Goal: Task Accomplishment & Management: Complete application form

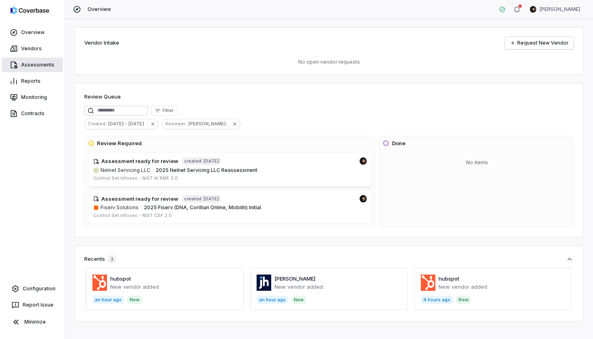
click at [38, 62] on link "Assessments" at bounding box center [32, 65] width 61 height 15
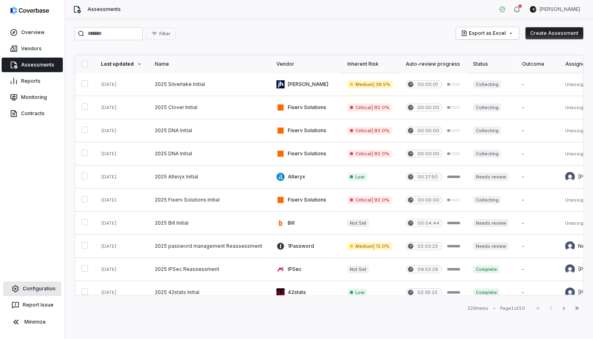
click at [49, 288] on link "Configuration" at bounding box center [32, 288] width 58 height 15
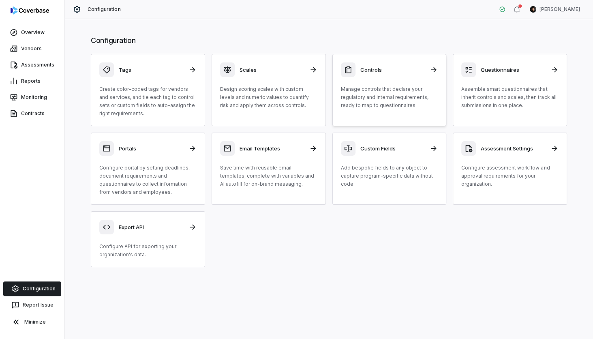
click at [403, 91] on p "Manage controls that declare your regulatory and internal requirements, ready t…" at bounding box center [389, 97] width 97 height 24
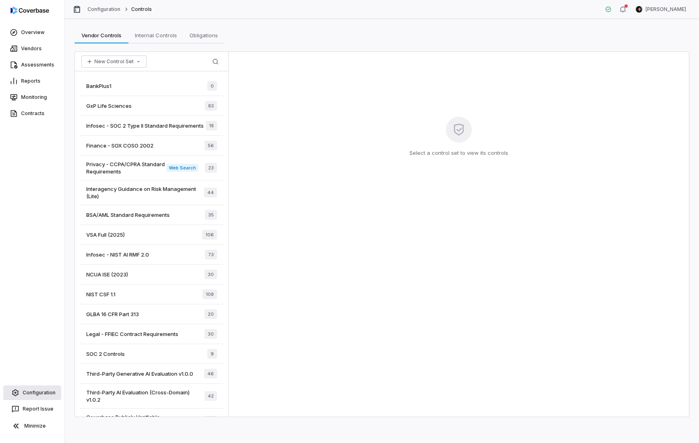
click at [39, 338] on link "Configuration" at bounding box center [32, 392] width 58 height 15
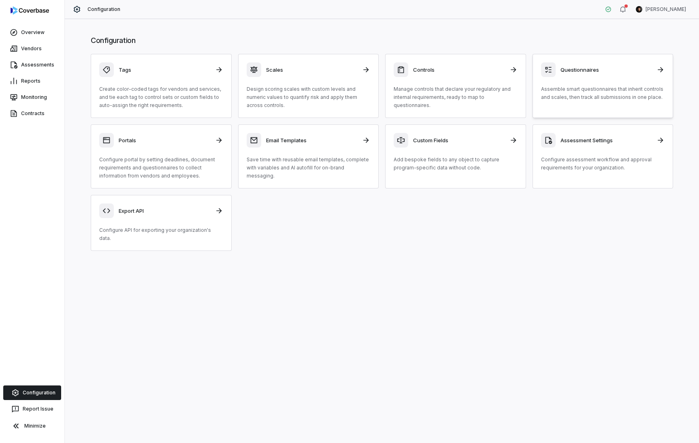
click at [592, 81] on div "Questionnaires Assemble smart questionnaires that inherit controls and scales, …" at bounding box center [603, 81] width 124 height 39
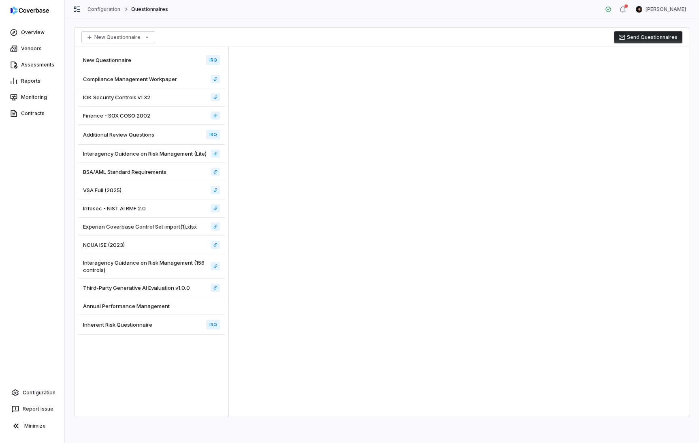
click at [168, 66] on div "New Questionnaire IRQ" at bounding box center [151, 60] width 147 height 20
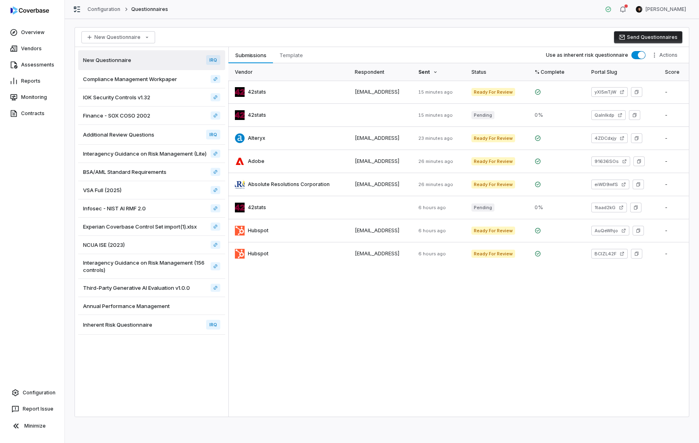
click at [592, 38] on button "Send Questionnaires" at bounding box center [648, 37] width 68 height 12
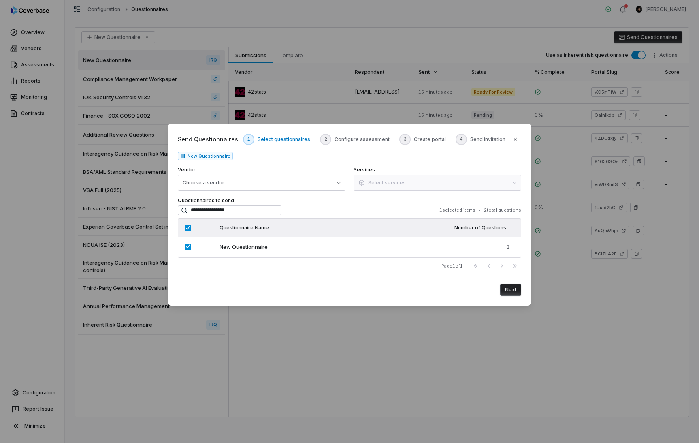
click at [514, 292] on button "Next" at bounding box center [510, 290] width 21 height 12
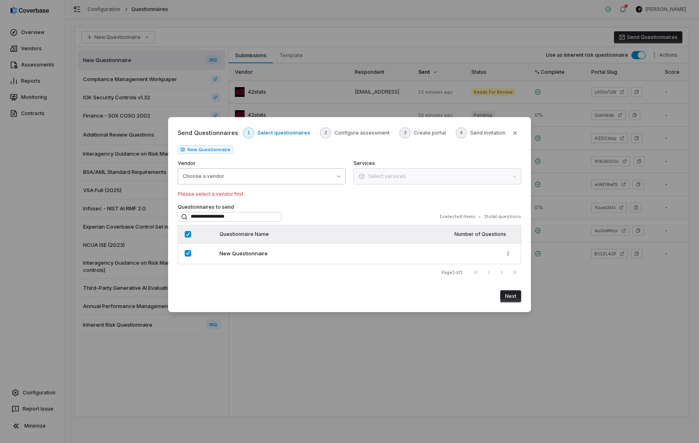
drag, startPoint x: 292, startPoint y: 166, endPoint x: 285, endPoint y: 175, distance: 11.6
click at [292, 166] on label "Vendor" at bounding box center [262, 163] width 168 height 6
click at [285, 175] on button "Choose a vendor" at bounding box center [262, 176] width 168 height 16
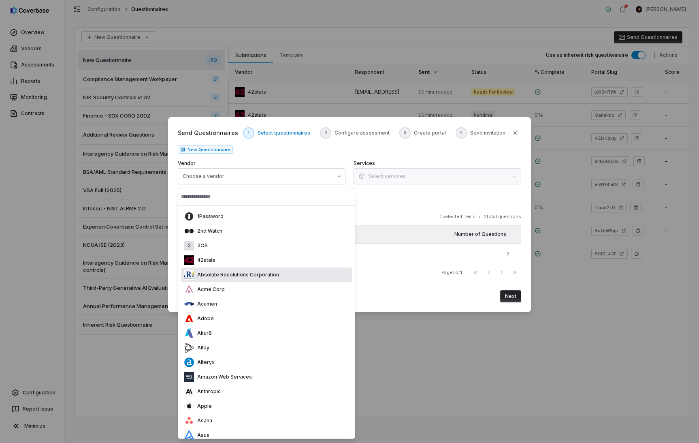
click at [411, 296] on div "Next" at bounding box center [349, 293] width 343 height 19
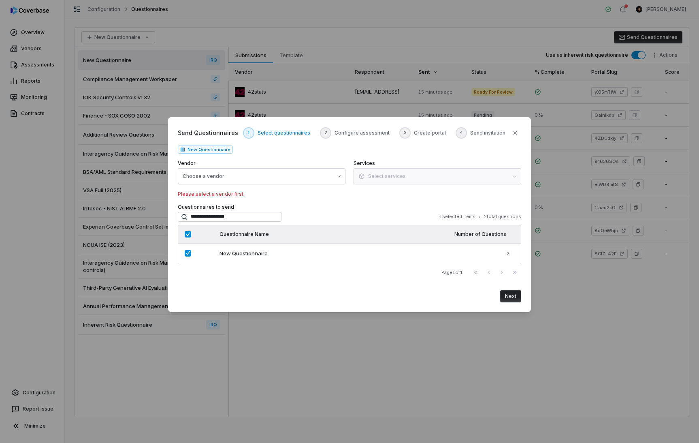
click at [536, 103] on body "Overview Vendors Assessments Reports Monitoring Contracts Configuration Report …" at bounding box center [349, 221] width 699 height 443
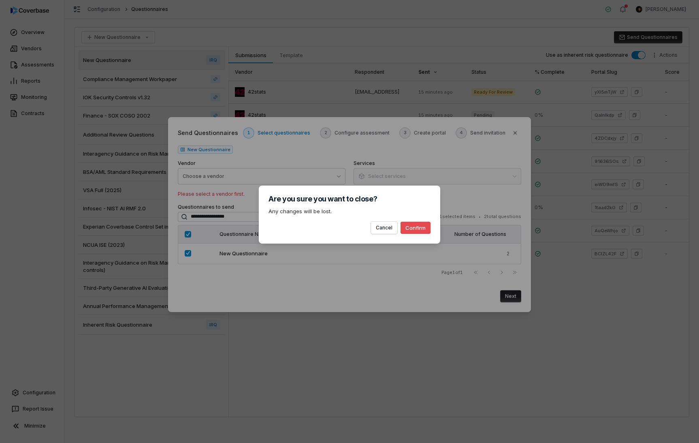
click at [415, 233] on button "Confirm" at bounding box center [416, 228] width 30 height 12
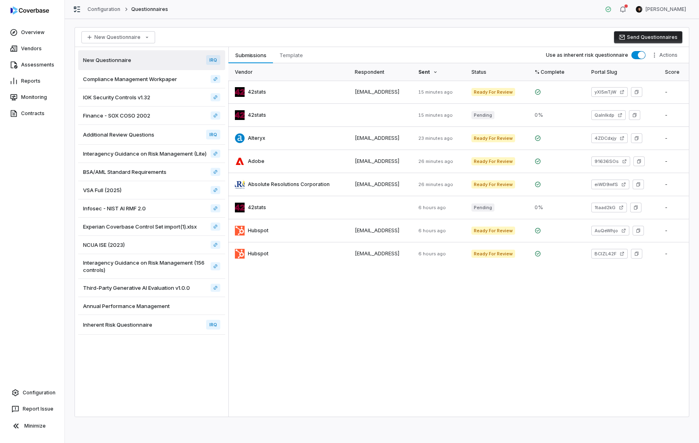
click at [592, 38] on icon "button" at bounding box center [622, 37] width 6 height 6
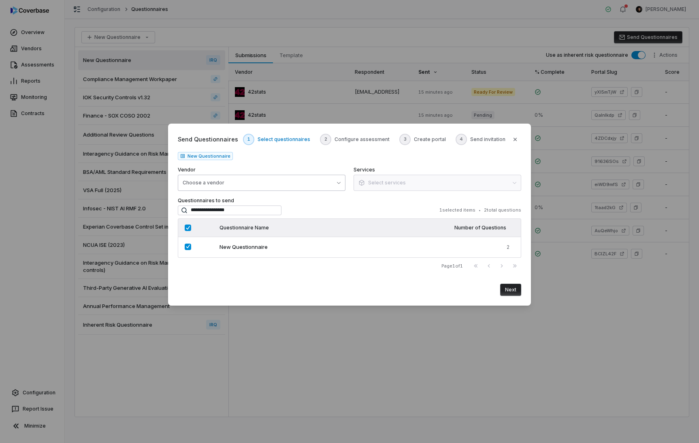
click at [286, 184] on button "Choose a vendor" at bounding box center [262, 183] width 168 height 16
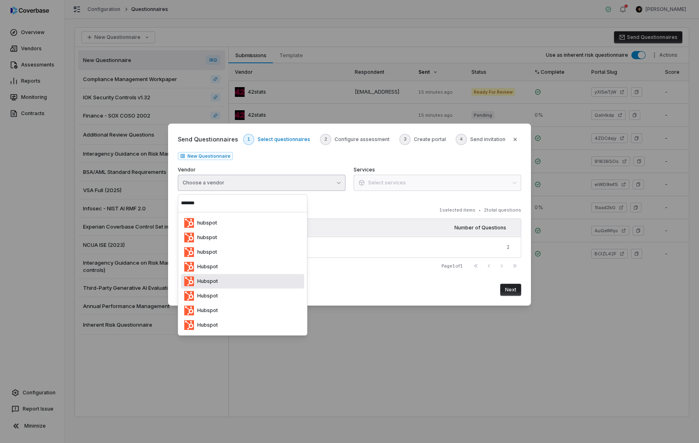
type input "*******"
click at [236, 284] on div "Hubspot" at bounding box center [242, 281] width 123 height 15
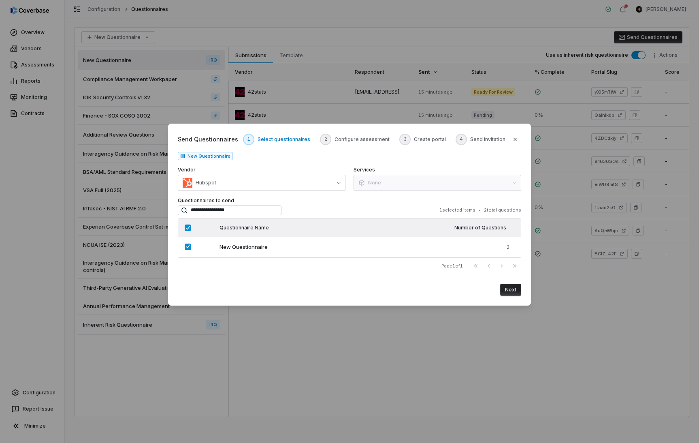
click at [513, 287] on button "Next" at bounding box center [510, 290] width 21 height 12
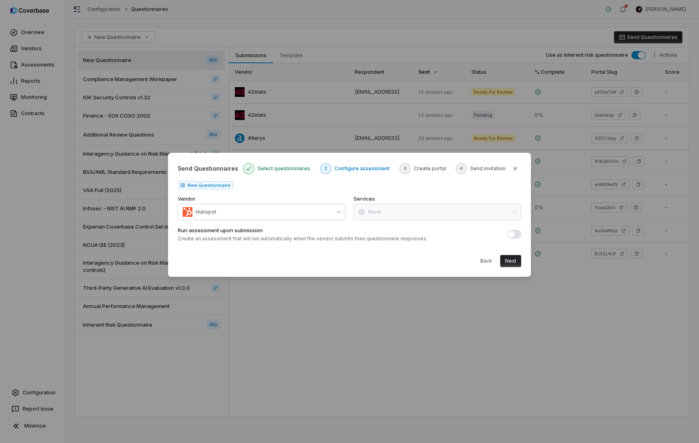
click at [509, 262] on button "Next" at bounding box center [510, 261] width 21 height 12
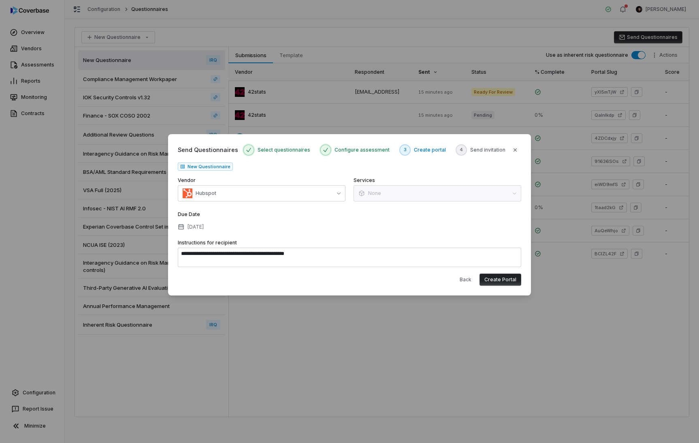
click at [505, 283] on button "Create Portal" at bounding box center [501, 279] width 42 height 12
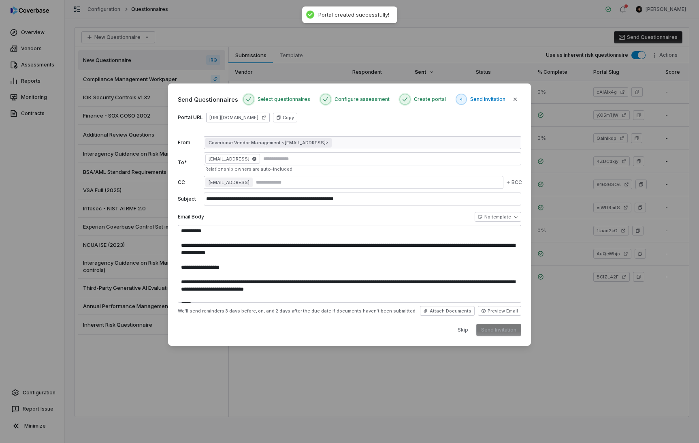
type textarea "**********"
click at [270, 119] on link "[URL][DOMAIN_NAME]" at bounding box center [238, 118] width 64 height 10
click at [270, 117] on link "[URL][DOMAIN_NAME]" at bounding box center [238, 118] width 64 height 10
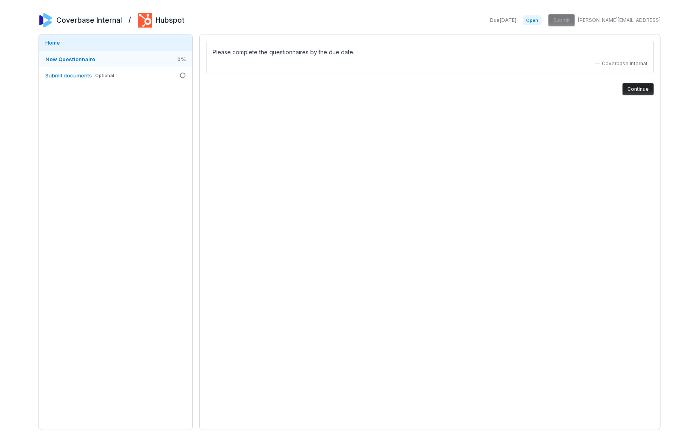
click at [90, 57] on span "New Questionnaire" at bounding box center [70, 59] width 50 height 6
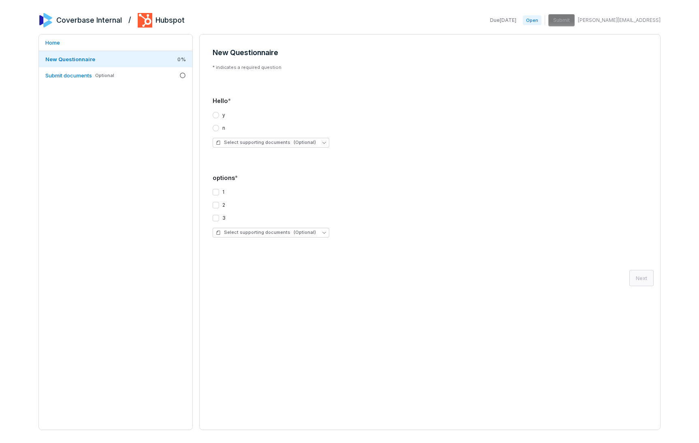
click at [214, 112] on button "y" at bounding box center [216, 115] width 6 height 6
click at [218, 202] on button "2" at bounding box center [216, 205] width 6 height 6
click at [218, 192] on button "1" at bounding box center [216, 193] width 6 height 6
click at [646, 279] on button "Next" at bounding box center [641, 279] width 24 height 16
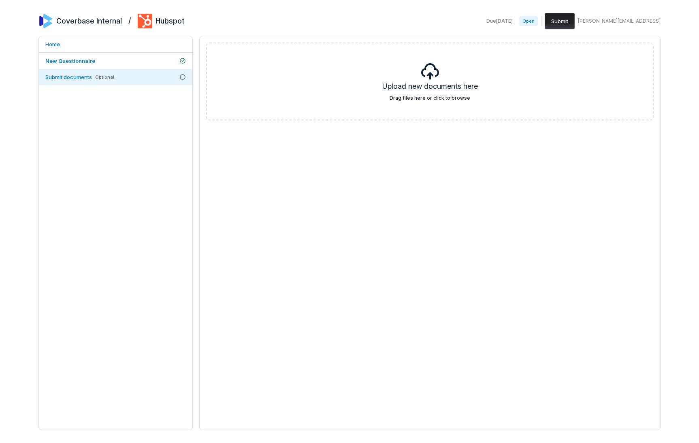
click at [575, 23] on button "Submit" at bounding box center [560, 21] width 30 height 16
